Goal: Information Seeking & Learning: Learn about a topic

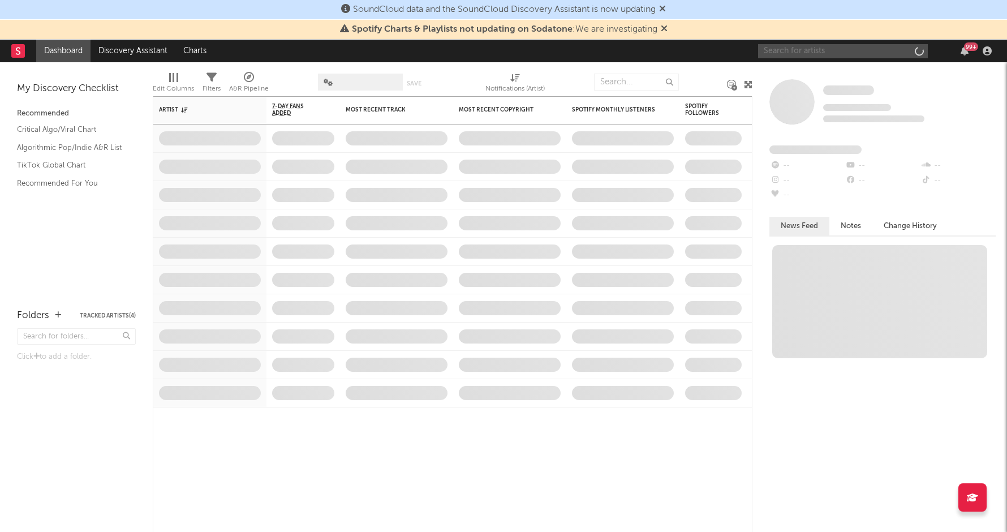
click at [790, 51] on input "text" at bounding box center [843, 51] width 170 height 14
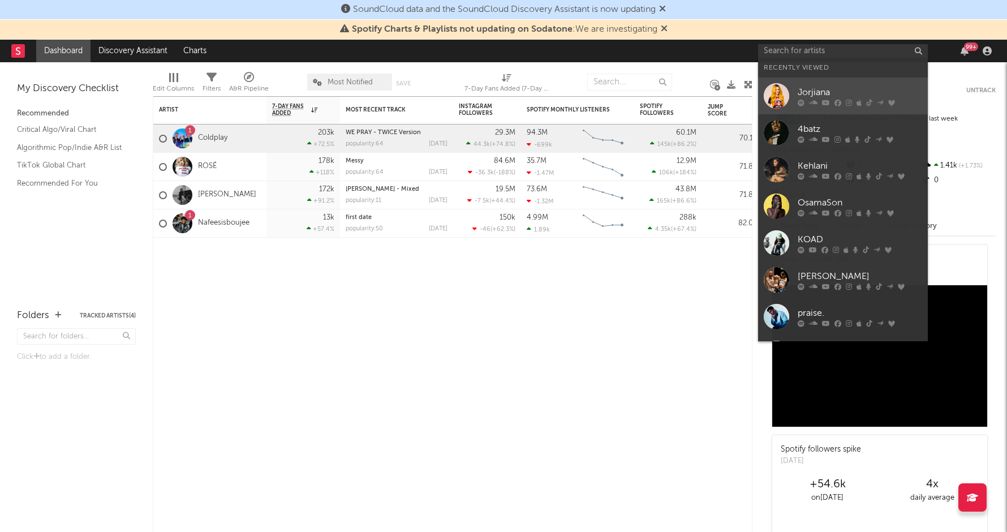
click at [769, 98] on div at bounding box center [776, 95] width 25 height 25
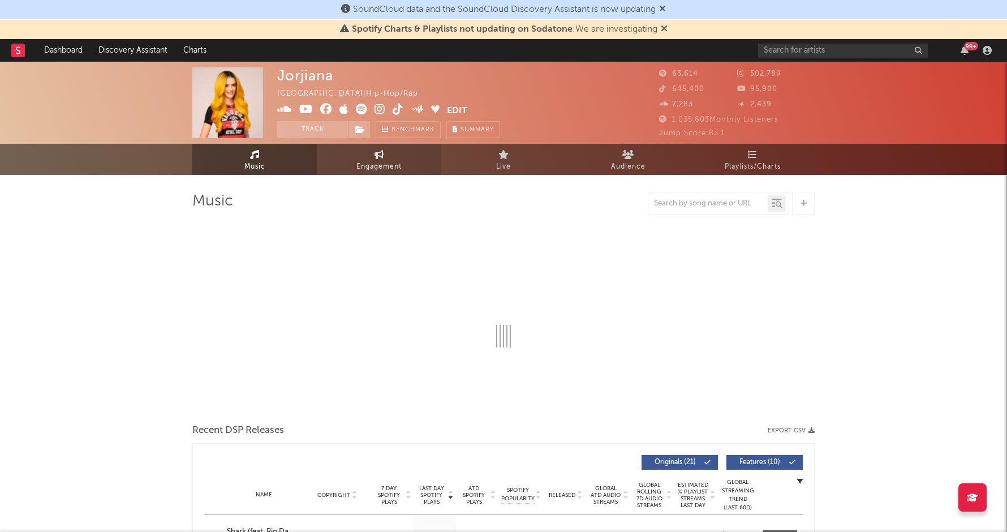
select select "6m"
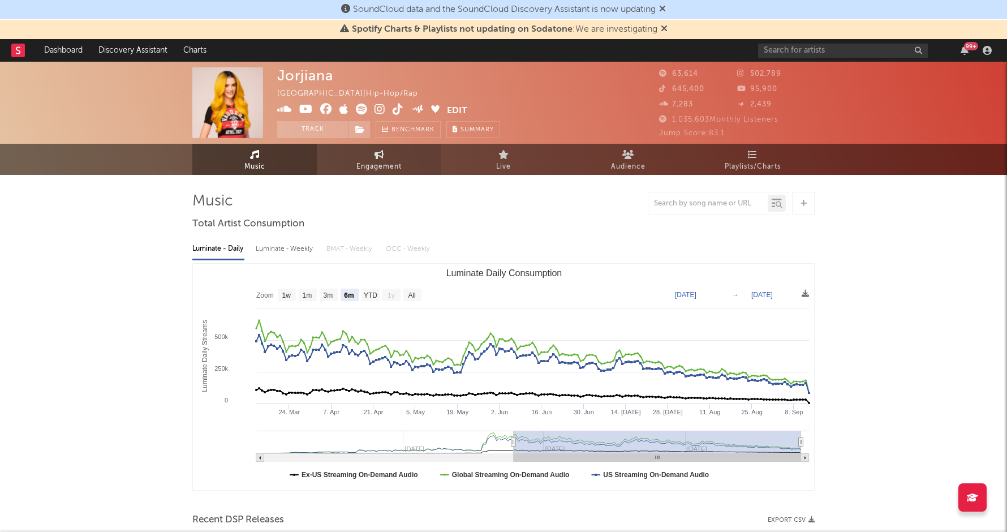
click at [375, 156] on icon at bounding box center [379, 154] width 10 height 9
select select "1w"
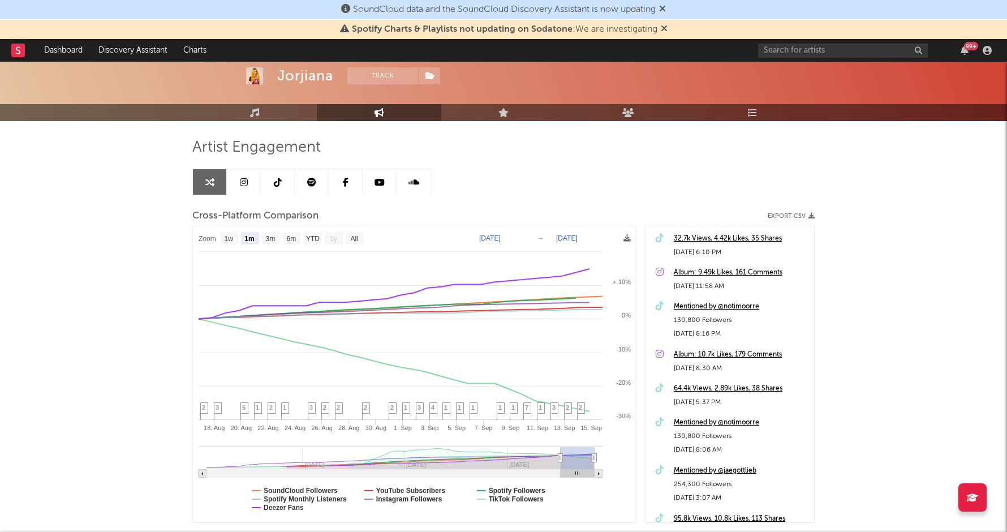
scroll to position [58, 0]
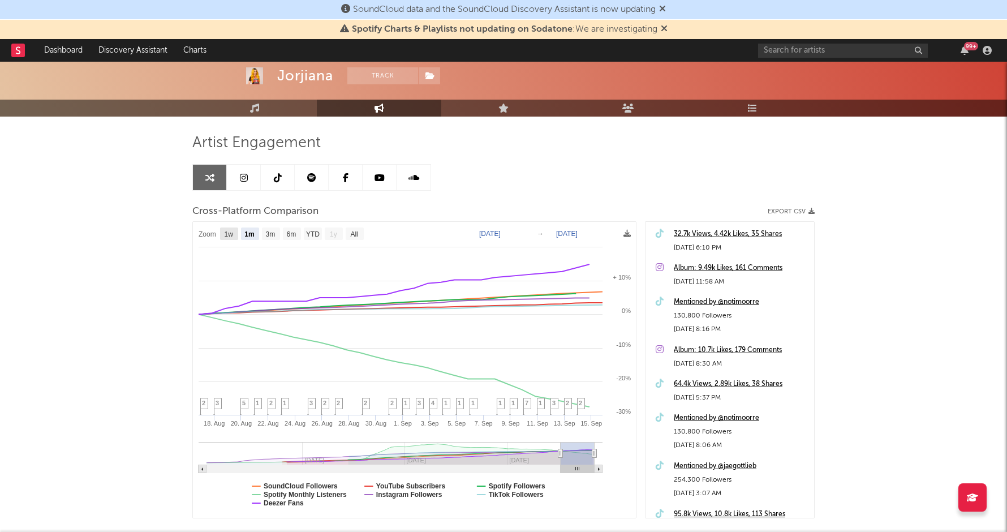
click at [230, 232] on text "1w" at bounding box center [229, 234] width 9 height 8
select select "1w"
type input "[DATE]"
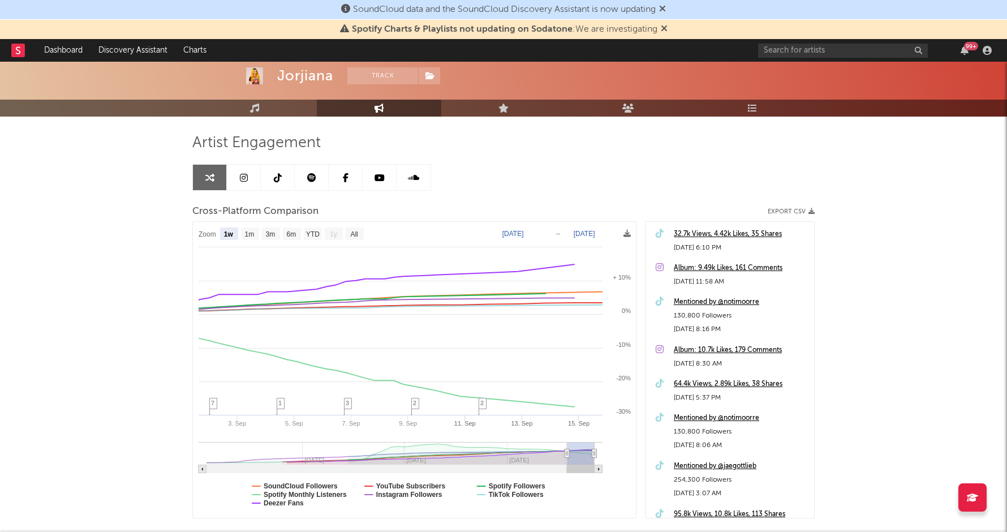
select select "1w"
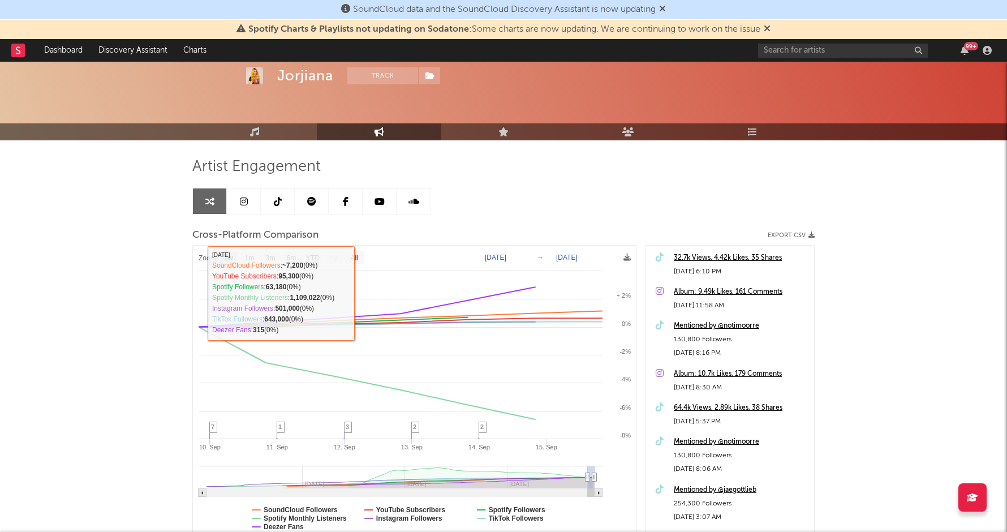
scroll to position [37, 0]
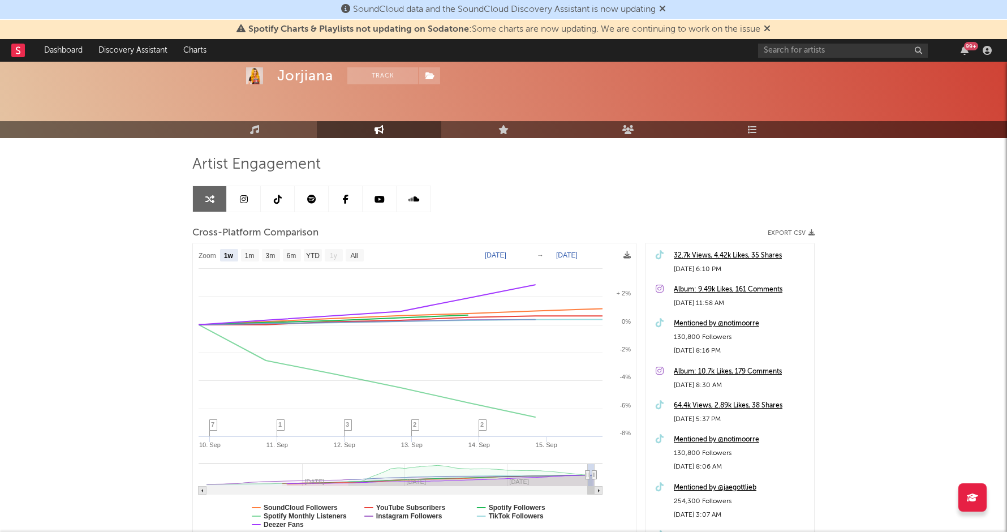
click at [243, 199] on icon at bounding box center [244, 199] width 8 height 9
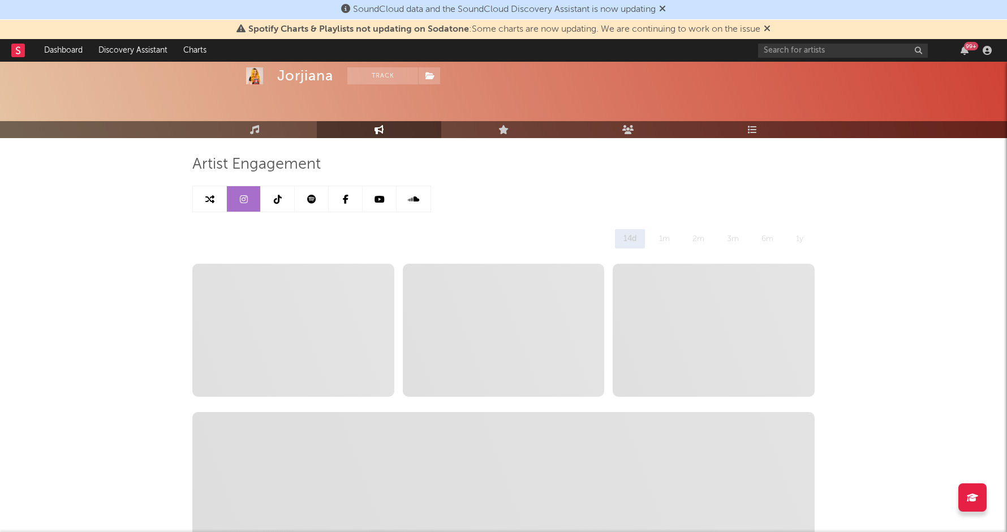
select select "6m"
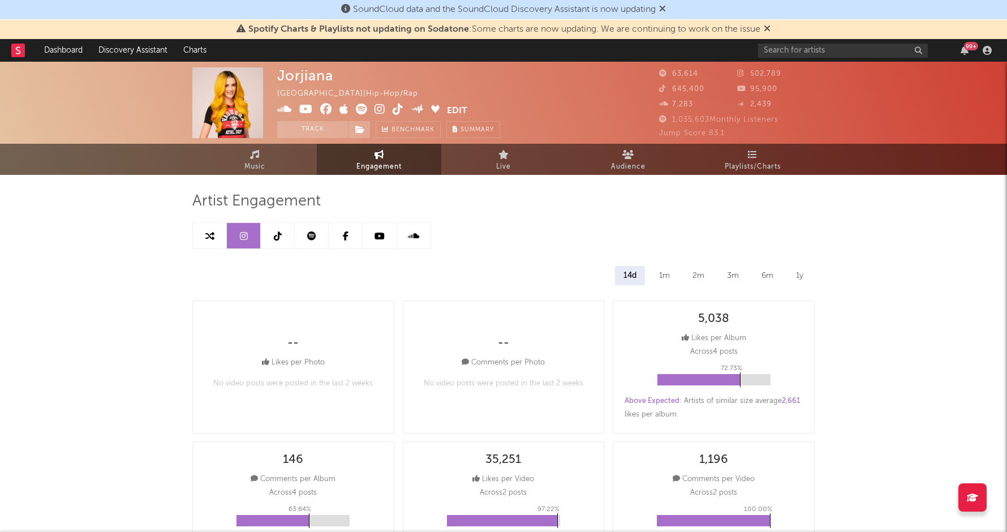
click at [270, 234] on link at bounding box center [278, 235] width 34 height 25
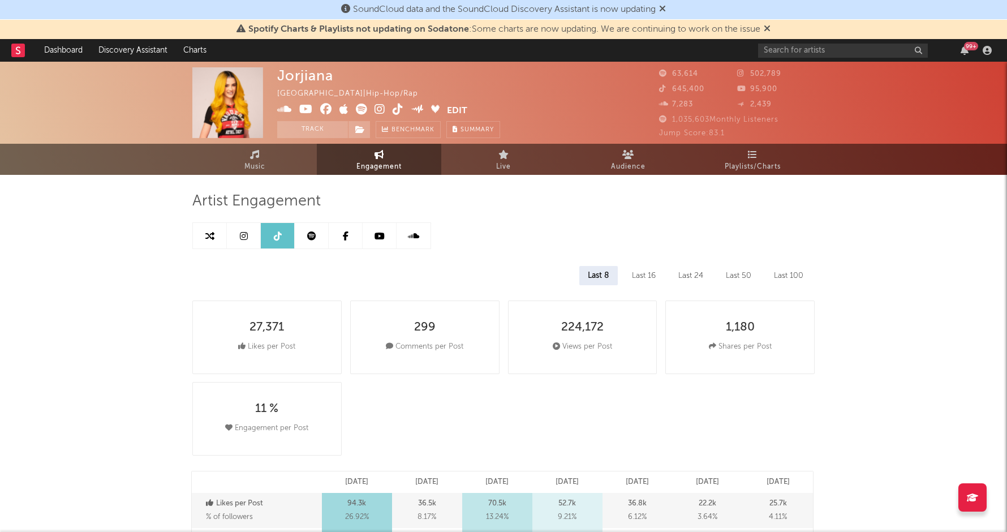
select select "6m"
click at [238, 232] on link at bounding box center [244, 235] width 34 height 25
select select "6m"
